Goal: Task Accomplishment & Management: Complete application form

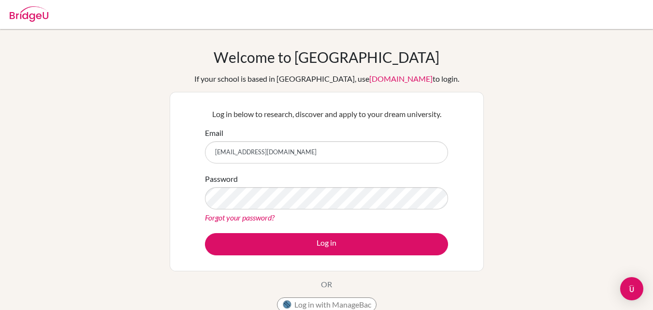
type input "[EMAIL_ADDRESS][DOMAIN_NAME]"
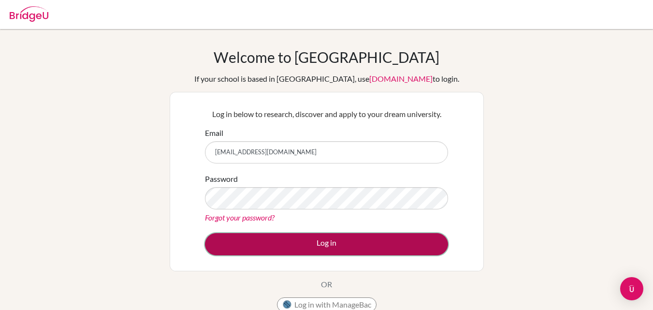
click at [292, 244] on button "Log in" at bounding box center [326, 244] width 243 height 22
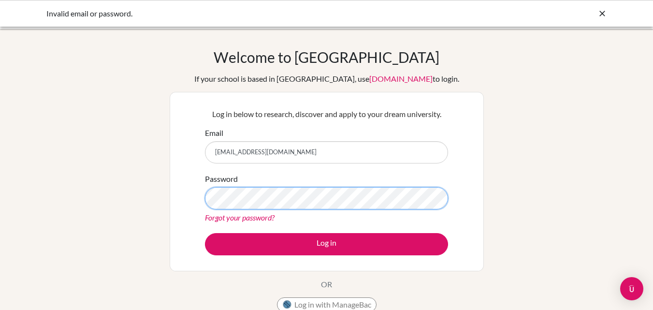
click at [205, 233] on button "Log in" at bounding box center [326, 244] width 243 height 22
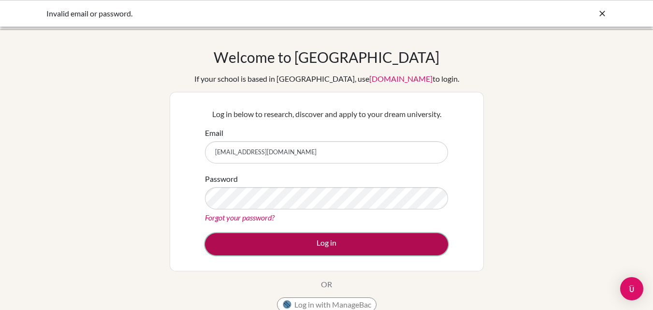
click at [230, 247] on button "Log in" at bounding box center [326, 244] width 243 height 22
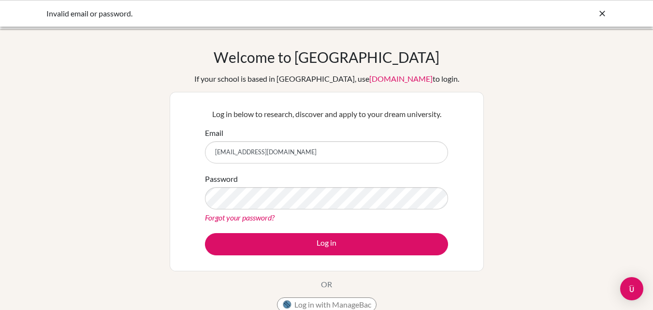
click at [205, 233] on button "Log in" at bounding box center [326, 244] width 243 height 22
